Goal: Information Seeking & Learning: Learn about a topic

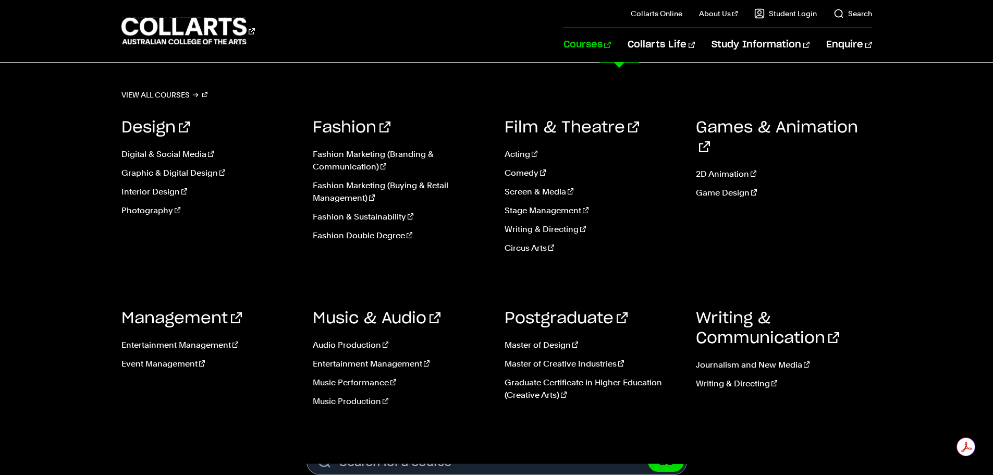
click at [611, 49] on link "Courses" at bounding box center [586, 45] width 47 height 34
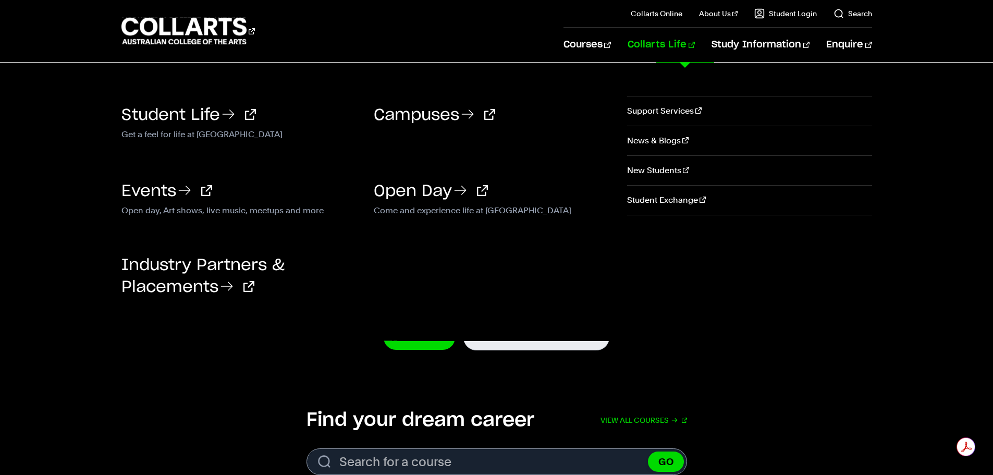
click at [669, 47] on link "Collarts Life" at bounding box center [661, 45] width 67 height 34
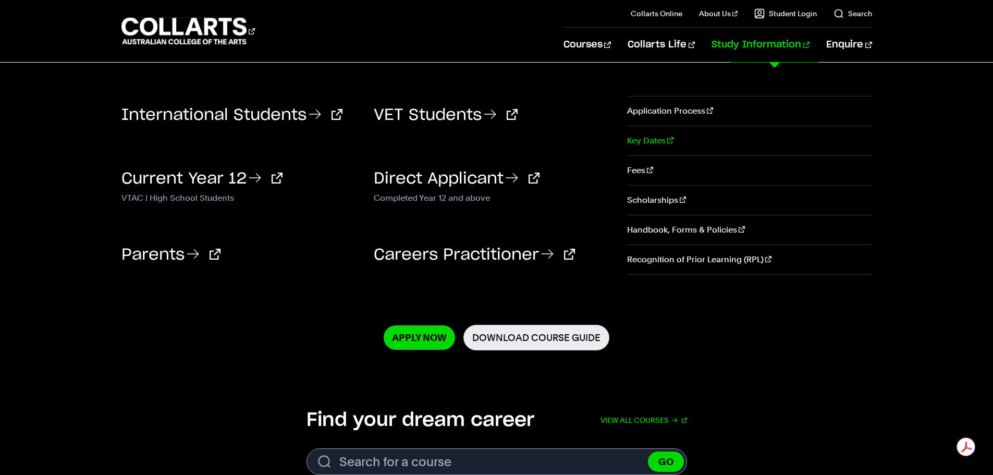
click at [664, 135] on link "Key Dates" at bounding box center [749, 140] width 244 height 29
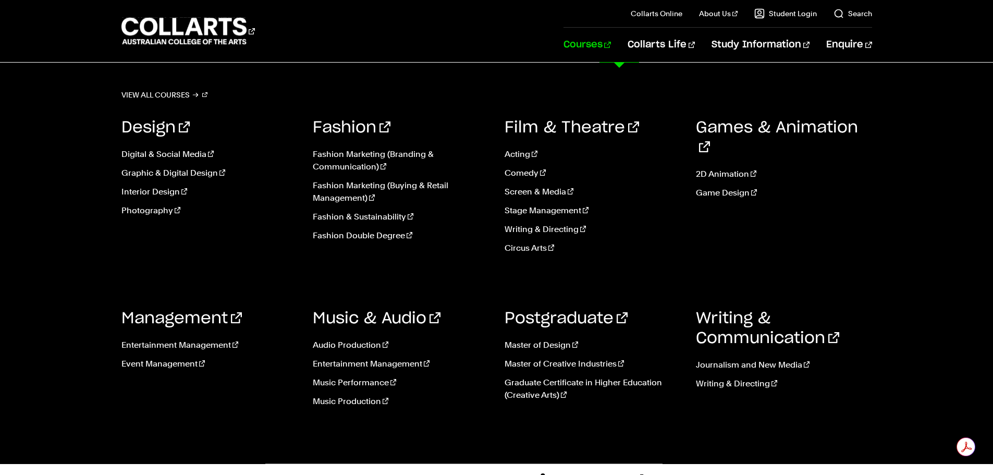
click at [607, 46] on link "Courses" at bounding box center [586, 45] width 47 height 34
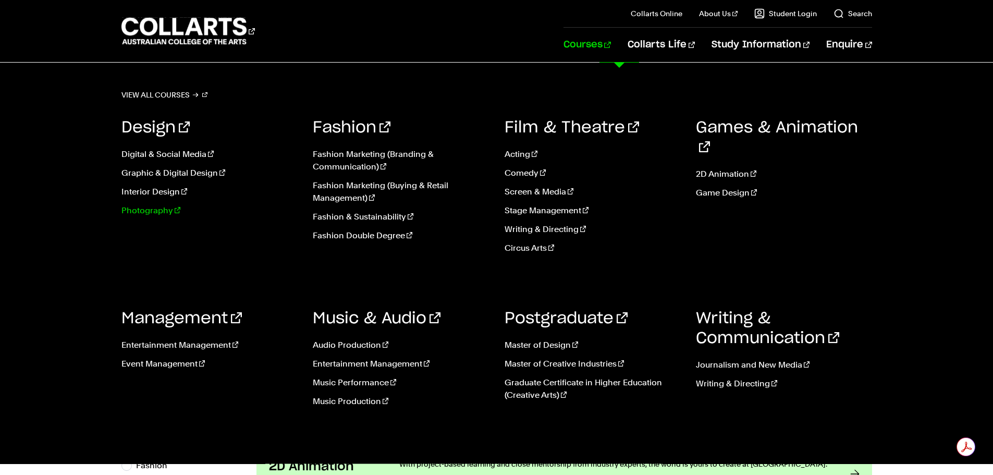
click at [146, 210] on link "Photography" at bounding box center [209, 210] width 176 height 13
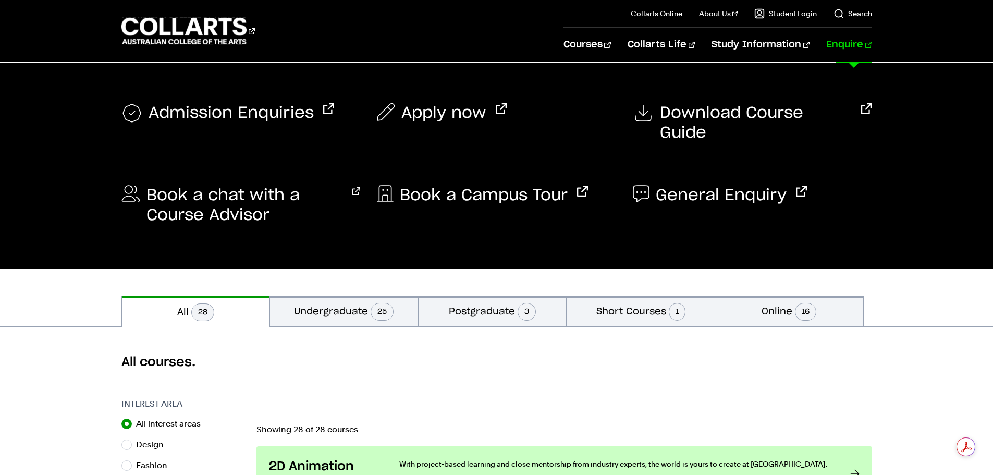
click at [865, 47] on link "Enquire" at bounding box center [848, 45] width 45 height 34
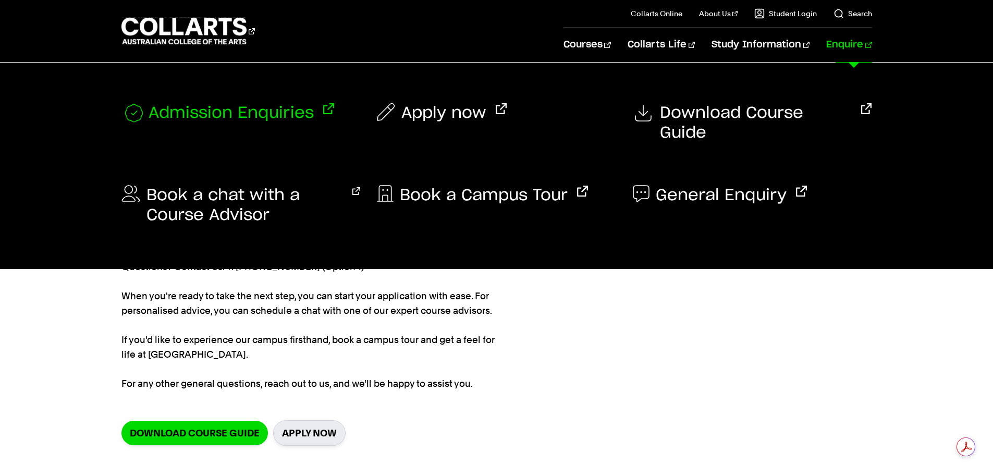
click at [270, 118] on span "Admission Enquiries" at bounding box center [231, 113] width 165 height 21
click at [847, 44] on link "Enquire" at bounding box center [848, 45] width 45 height 34
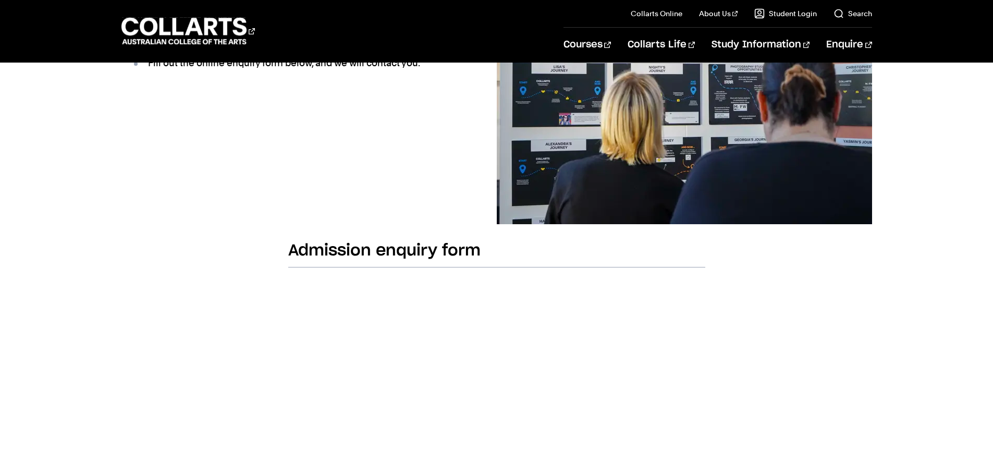
scroll to position [365, 0]
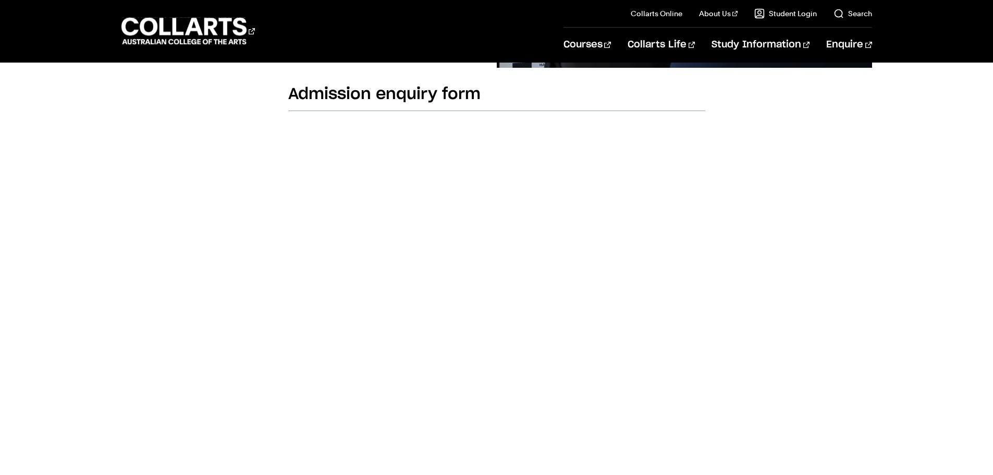
drag, startPoint x: 951, startPoint y: 230, endPoint x: 905, endPoint y: 241, distance: 46.8
click at [949, 230] on body "Courses Collarts Online Study 100% online About Us History & Values Strategic P…" at bounding box center [496, 396] width 993 height 1523
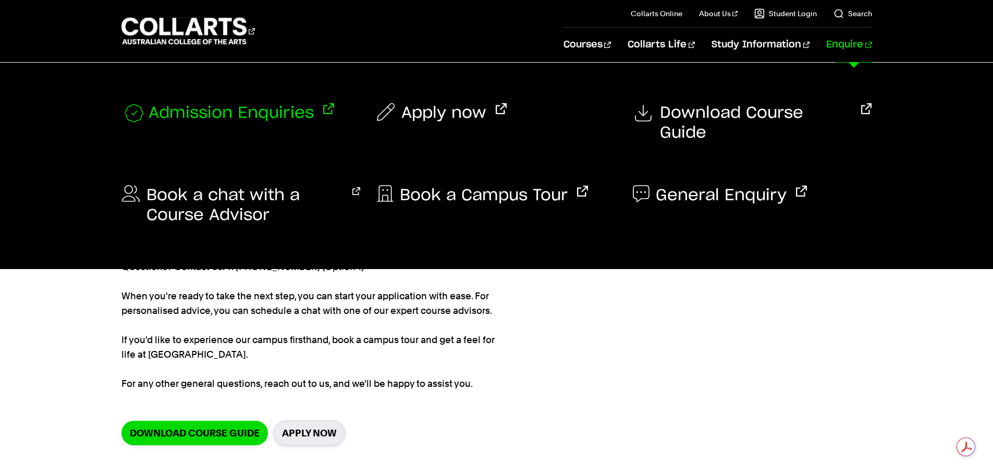
click at [206, 111] on span "Admission Enquiries" at bounding box center [231, 113] width 165 height 21
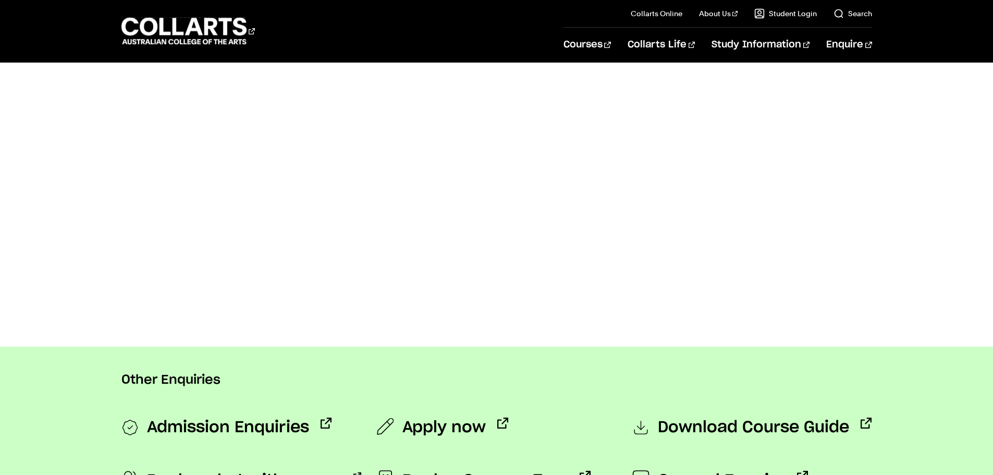
scroll to position [782, 0]
